Goal: Information Seeking & Learning: Learn about a topic

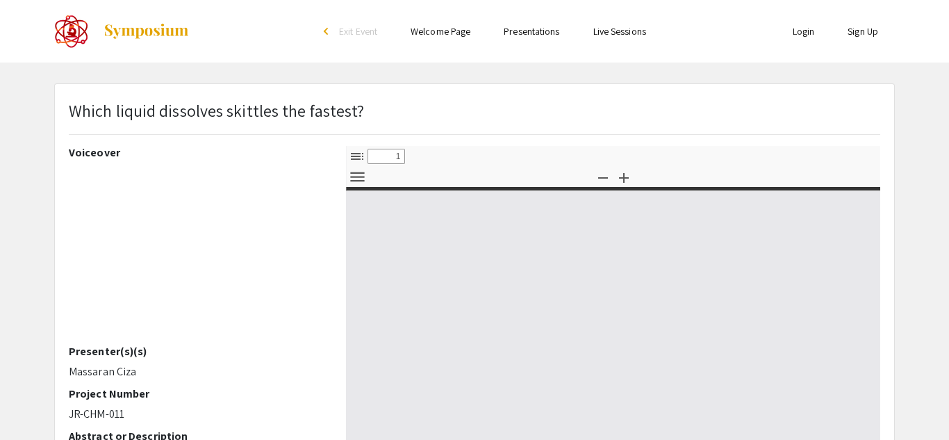
select select "custom"
type input "0"
select select "custom"
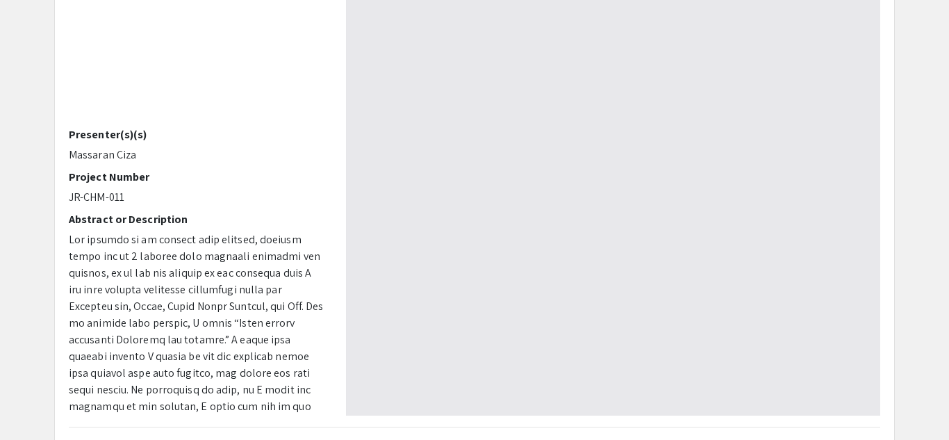
type input "1"
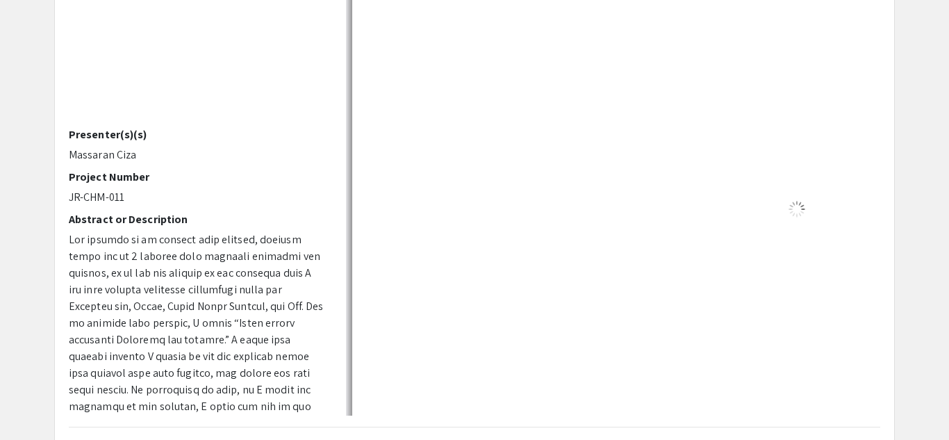
scroll to position [231, 0]
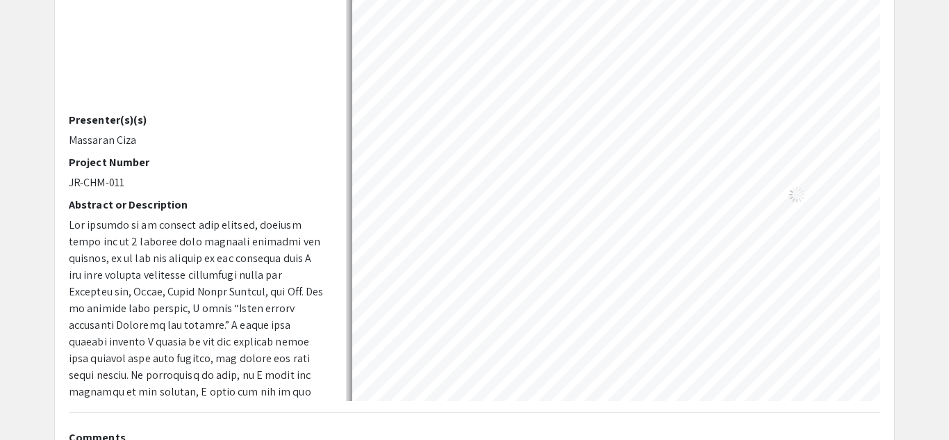
select select "auto"
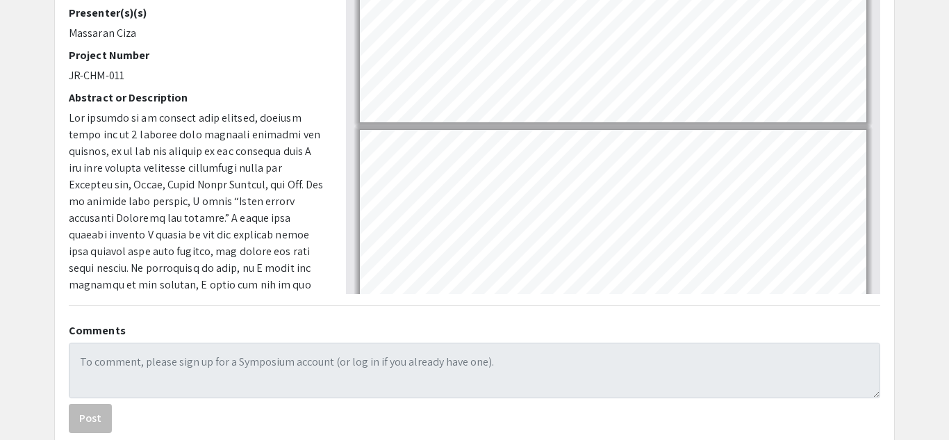
scroll to position [0, 0]
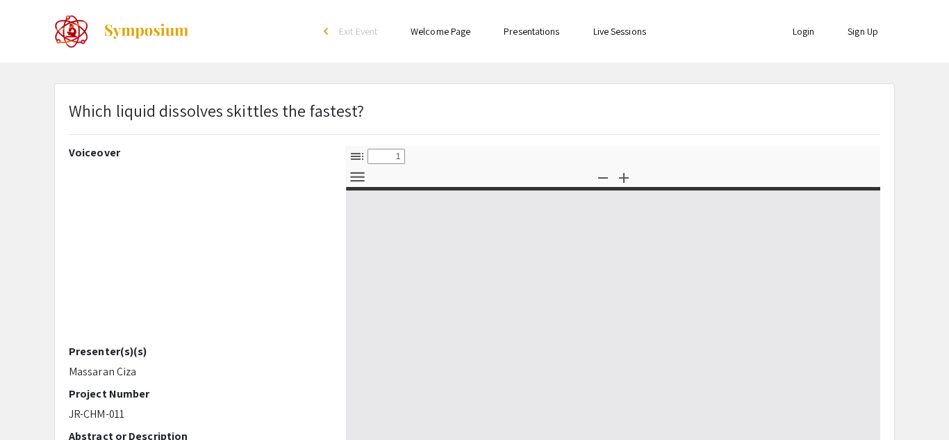
select select "custom"
type input "0"
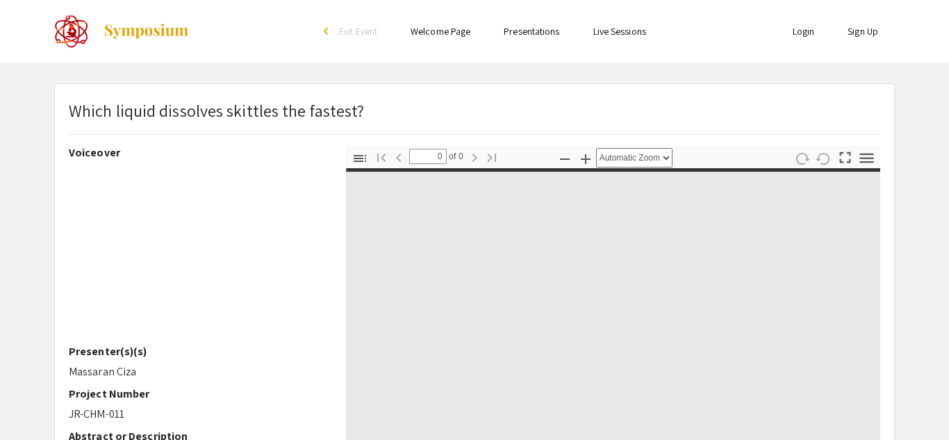
select select "custom"
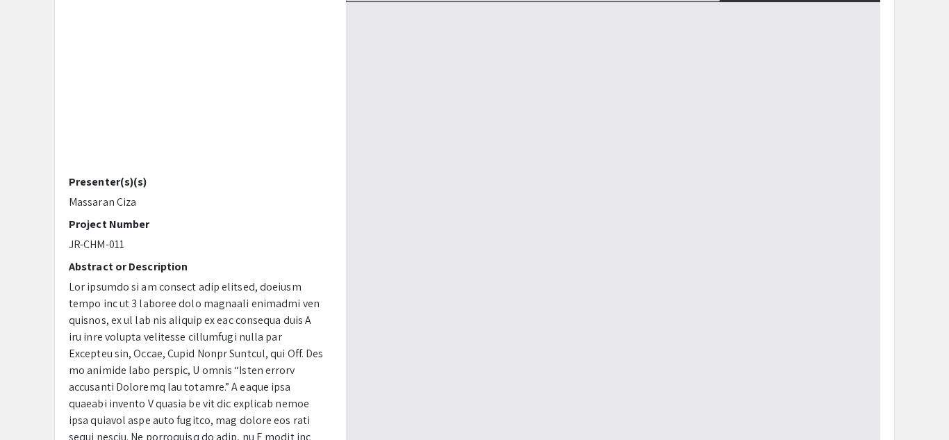
type input "1"
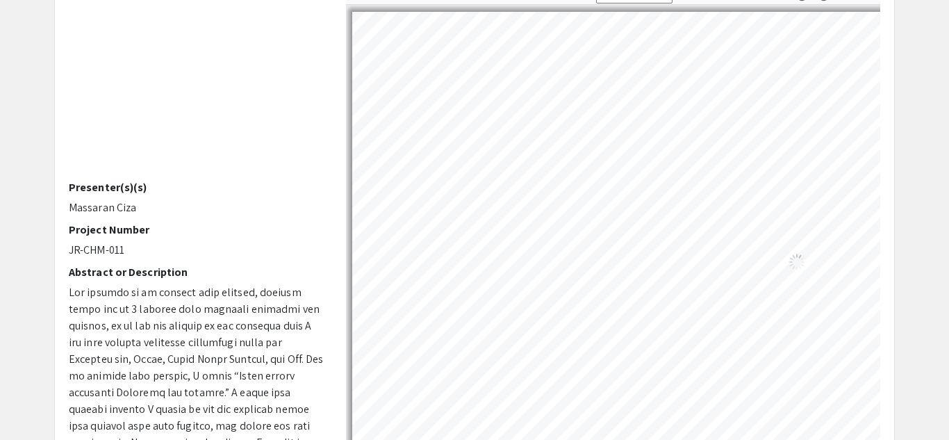
select select "auto"
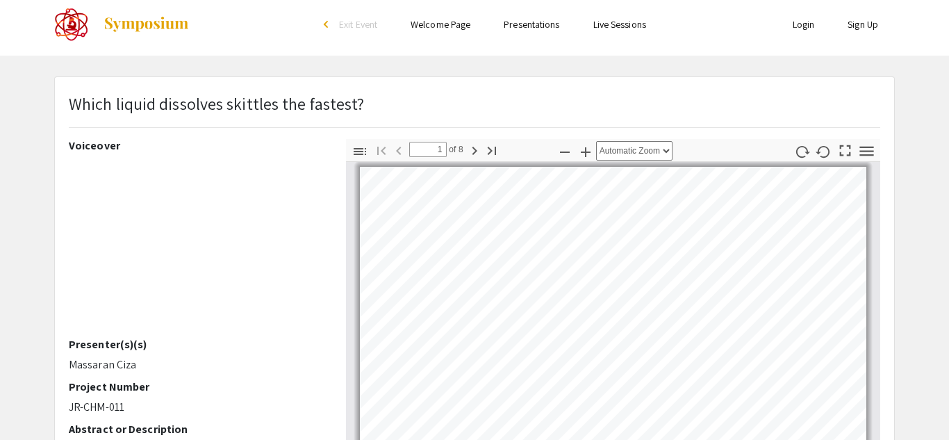
scroll to position [25, 0]
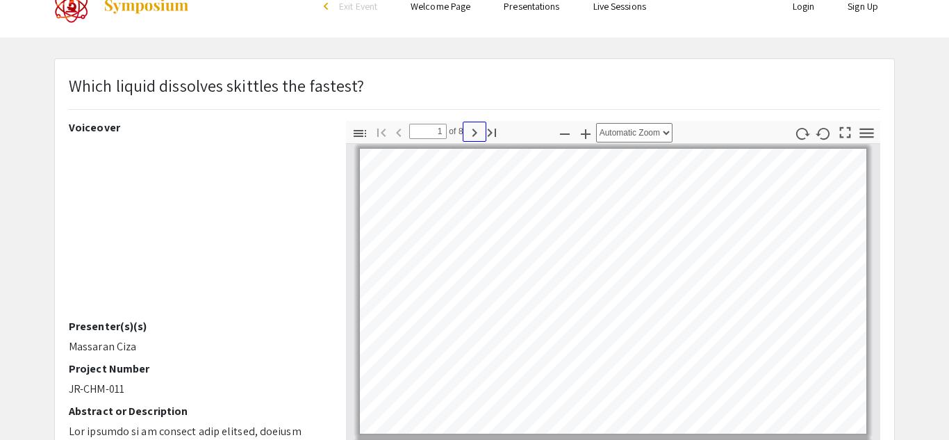
click at [476, 133] on icon "button" at bounding box center [474, 132] width 17 height 17
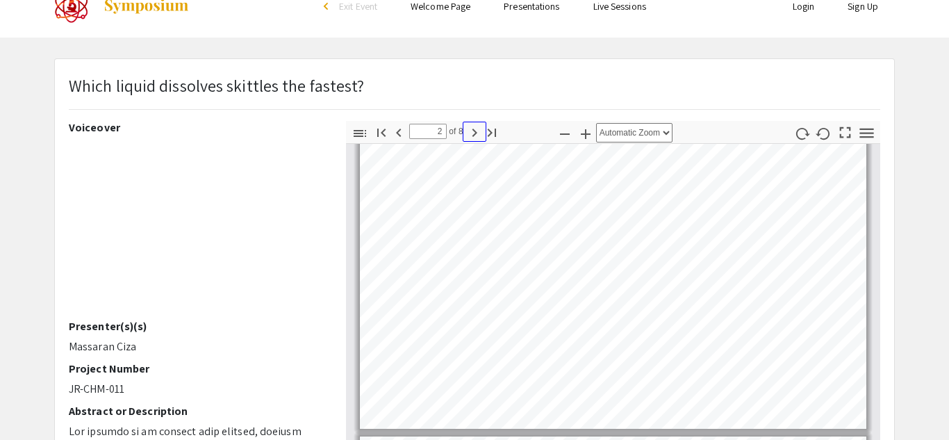
click at [476, 133] on icon "button" at bounding box center [474, 132] width 17 height 17
click at [393, 132] on icon "button" at bounding box center [399, 132] width 17 height 17
type input "2"
